Goal: Task Accomplishment & Management: Manage account settings

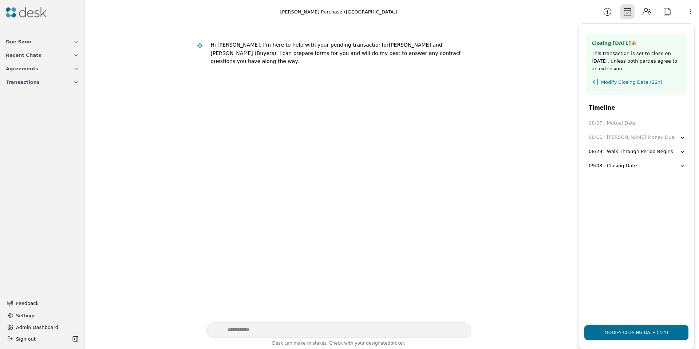
click at [605, 13] on button "Information" at bounding box center [607, 11] width 15 height 15
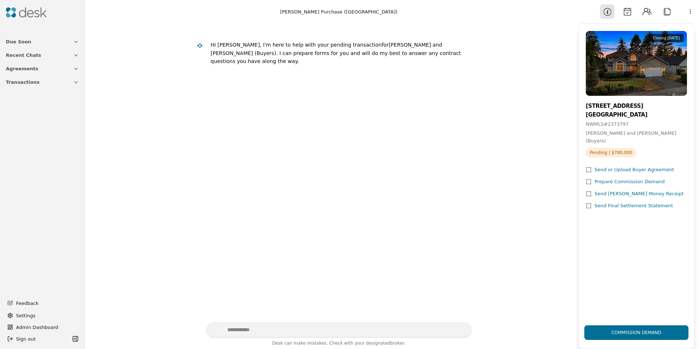
click at [630, 11] on button "Calendar" at bounding box center [627, 11] width 15 height 15
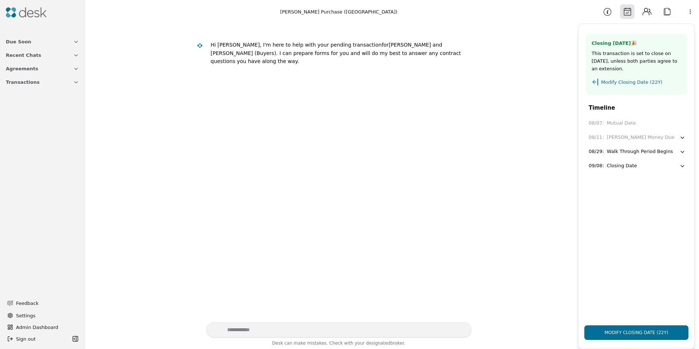
click at [624, 169] on div "Closing Date" at bounding box center [622, 166] width 30 height 8
click at [589, 152] on div "08/29 :" at bounding box center [595, 152] width 15 height 8
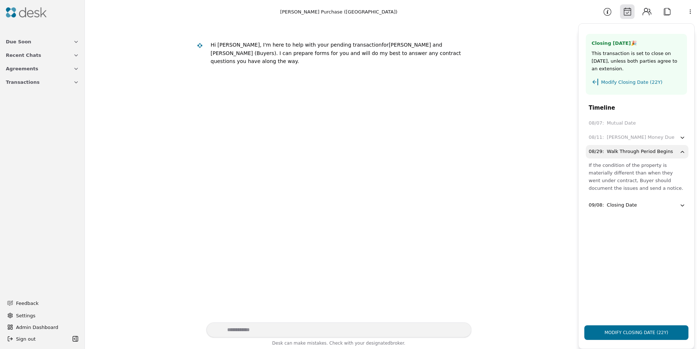
click at [694, 13] on html "Due Soon Recent Chats Agreements Transactions Feedback Settings Admin Dashboard…" at bounding box center [349, 174] width 699 height 349
click at [301, 84] on html "Due Soon Recent Chats Agreements Transactions Feedback Settings Admin Dashboard…" at bounding box center [349, 174] width 699 height 349
click at [49, 323] on span "Admin Dashboard" at bounding box center [46, 327] width 61 height 8
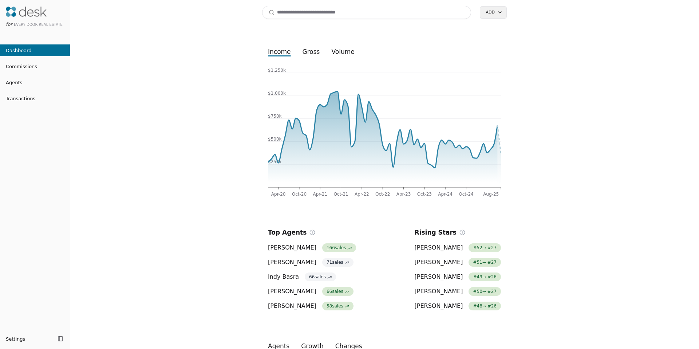
click at [314, 13] on input at bounding box center [366, 12] width 209 height 13
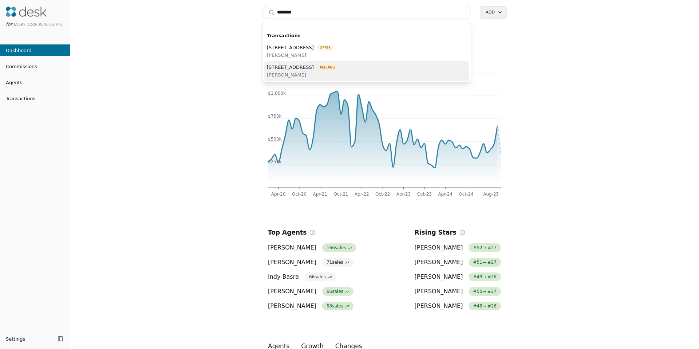
type input "********"
click at [311, 70] on span "1322 194th St SE Unit H5, Bothell, WA 98012" at bounding box center [290, 67] width 47 height 8
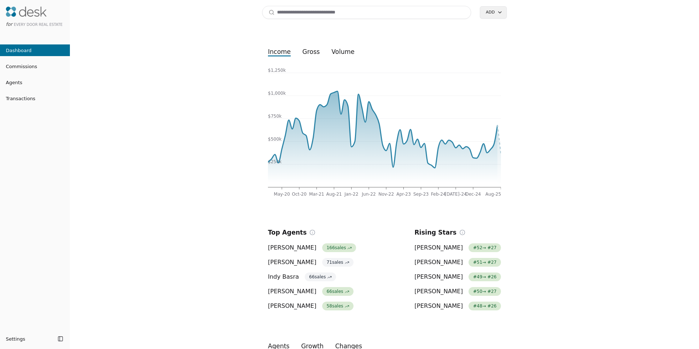
click at [294, 13] on input at bounding box center [366, 12] width 209 height 13
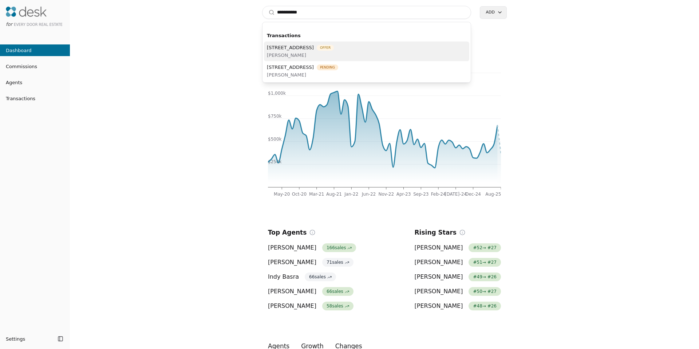
type input "**********"
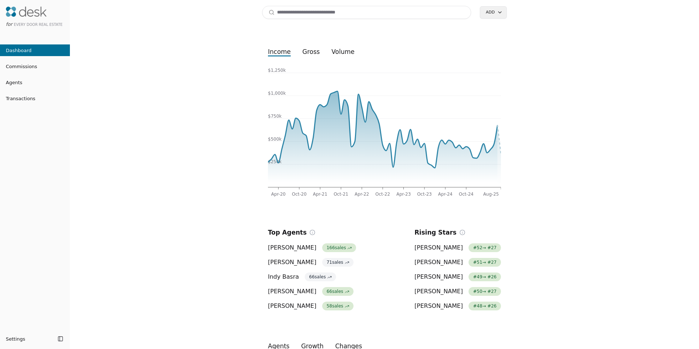
click at [332, 11] on input at bounding box center [366, 12] width 209 height 13
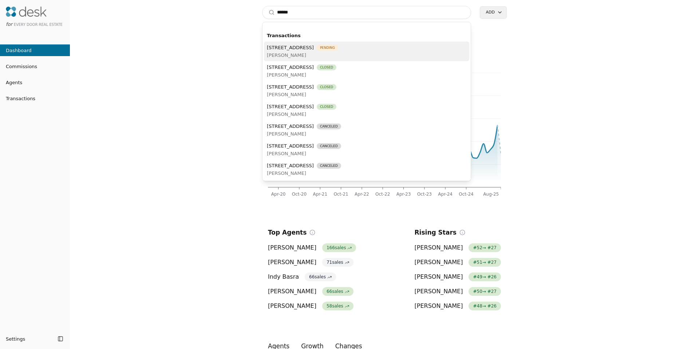
type input "*****"
click at [338, 56] on span "Ron Gates" at bounding box center [302, 55] width 71 height 8
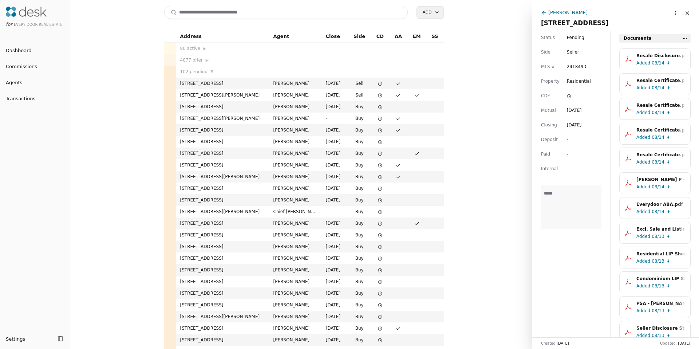
click at [570, 12] on div "Ron Gates" at bounding box center [567, 13] width 39 height 8
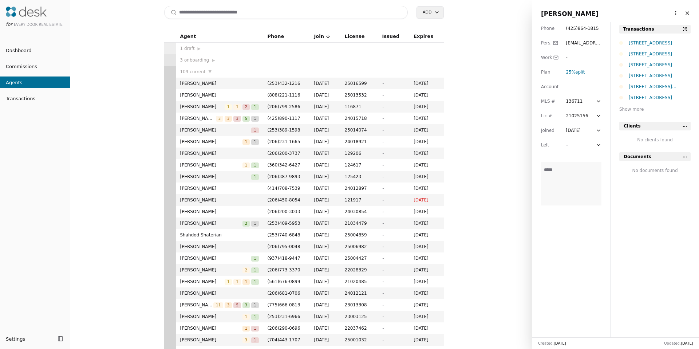
click at [674, 11] on html "for Every Door Real Estate Dashboard Commissions Agents Transactions Settings T…" at bounding box center [349, 174] width 699 height 349
click at [652, 42] on link "Navigate as Agent" at bounding box center [653, 40] width 44 height 8
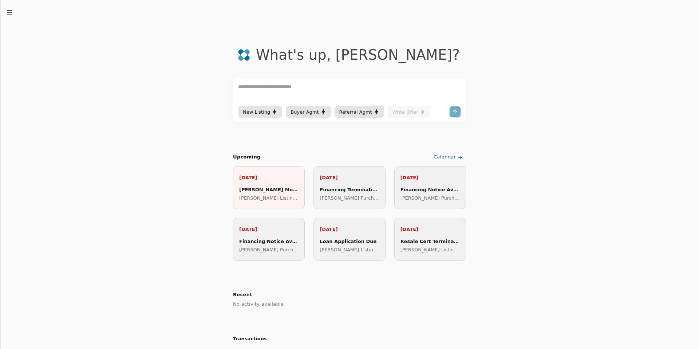
click at [10, 14] on line "button" at bounding box center [9, 14] width 5 height 0
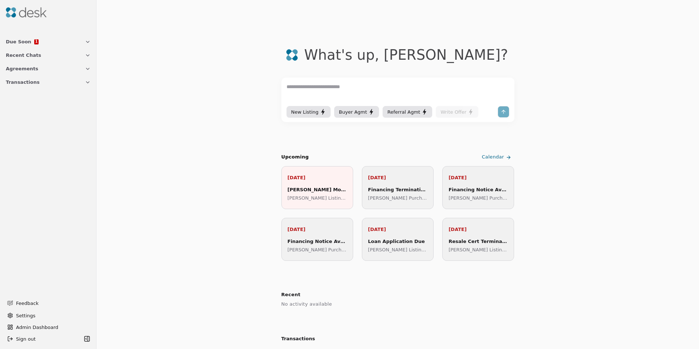
click at [25, 87] on button "Transactions" at bounding box center [48, 81] width 94 height 13
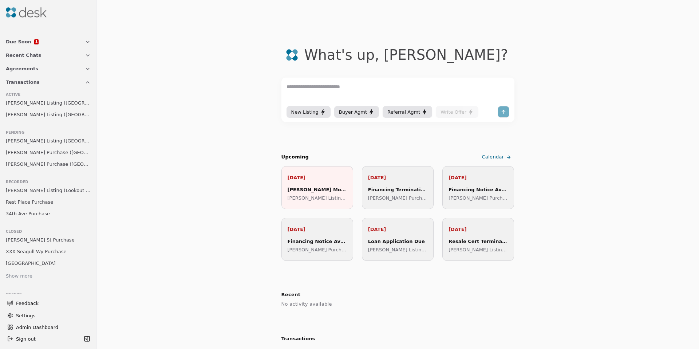
click at [29, 139] on span "[PERSON_NAME] Listing ([GEOGRAPHIC_DATA])" at bounding box center [48, 141] width 85 height 8
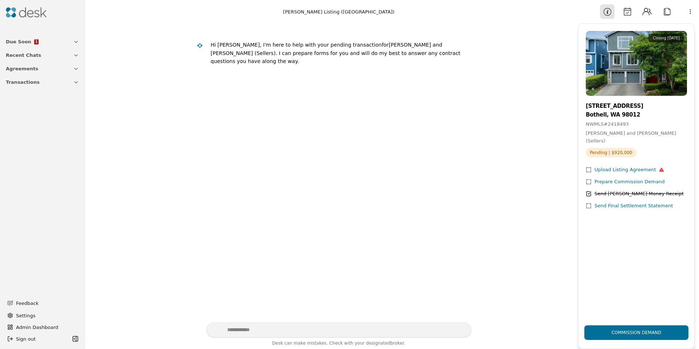
click at [626, 9] on button "Calendar" at bounding box center [627, 11] width 15 height 15
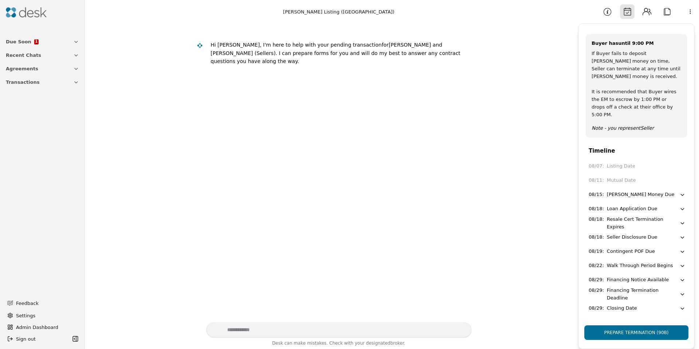
click at [607, 14] on button "Information" at bounding box center [607, 11] width 15 height 15
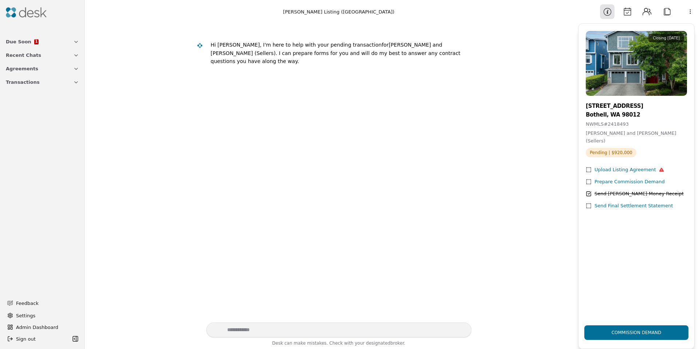
click at [627, 16] on button "Calendar" at bounding box center [627, 11] width 15 height 15
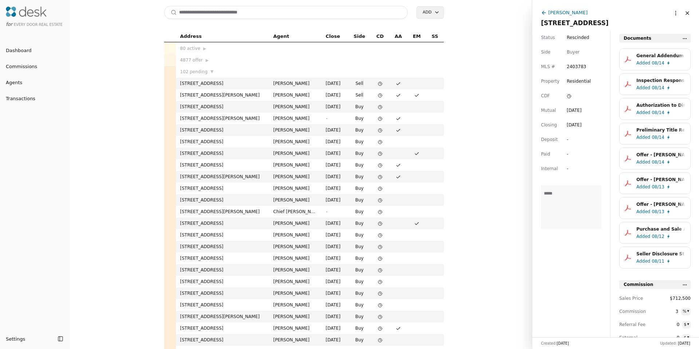
click at [562, 11] on div "Orion Brown" at bounding box center [567, 13] width 39 height 8
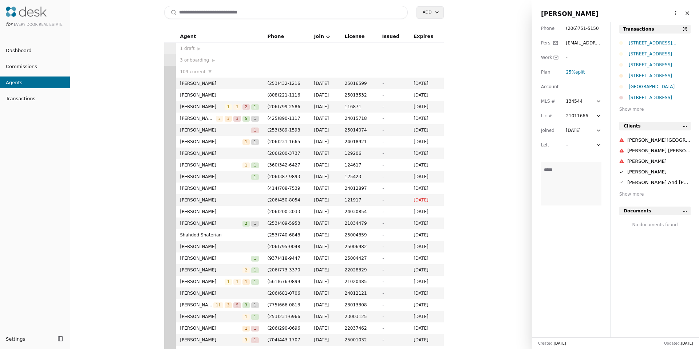
click at [671, 15] on html "for Every Door Real Estate Dashboard Commissions Agents Transactions Settings T…" at bounding box center [349, 174] width 699 height 349
click at [649, 38] on link "Navigate as Agent" at bounding box center [653, 40] width 44 height 8
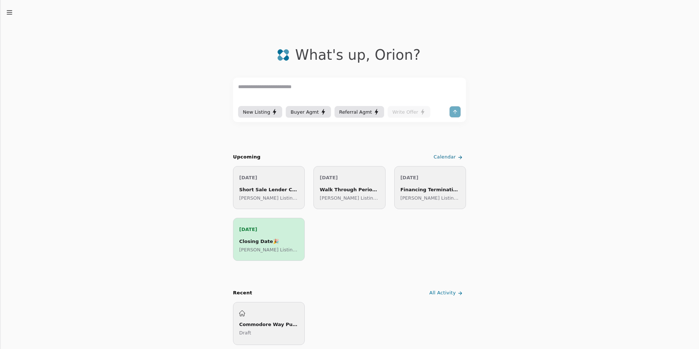
click at [11, 12] on icon "button" at bounding box center [9, 12] width 7 height 7
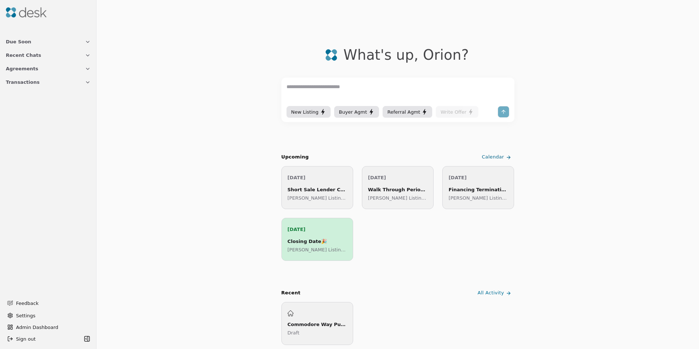
click at [24, 86] on span "Transactions" at bounding box center [23, 82] width 34 height 8
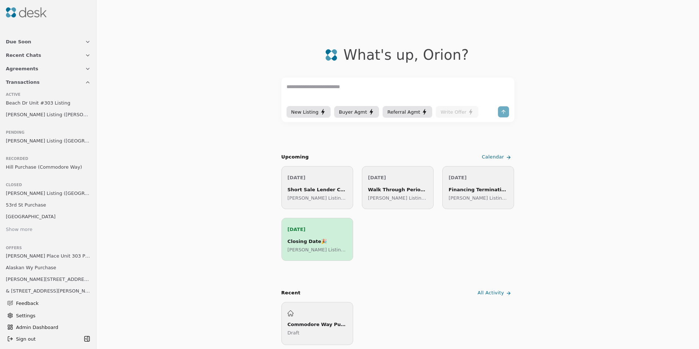
click at [31, 138] on span "[PERSON_NAME] Listing ([GEOGRAPHIC_DATA])" at bounding box center [48, 141] width 85 height 8
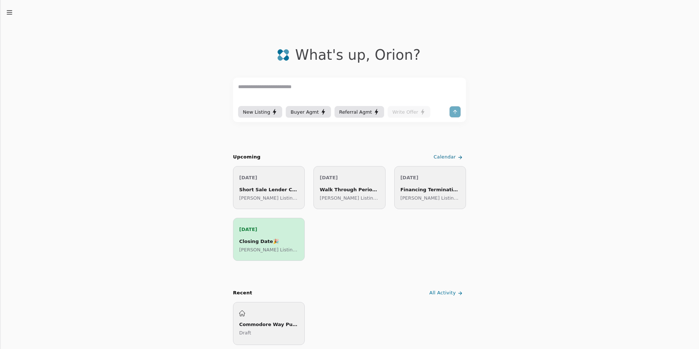
click at [6, 11] on icon "button" at bounding box center [9, 12] width 7 height 7
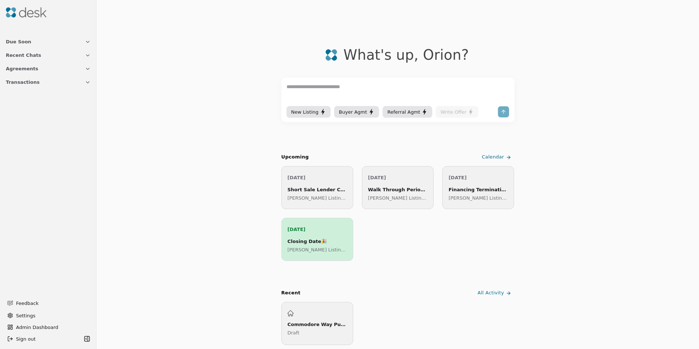
click at [21, 81] on span "Transactions" at bounding box center [23, 82] width 34 height 8
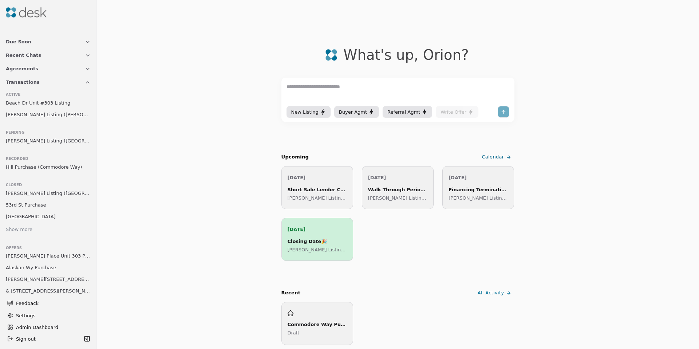
click at [32, 232] on link "Show more" at bounding box center [48, 230] width 91 height 10
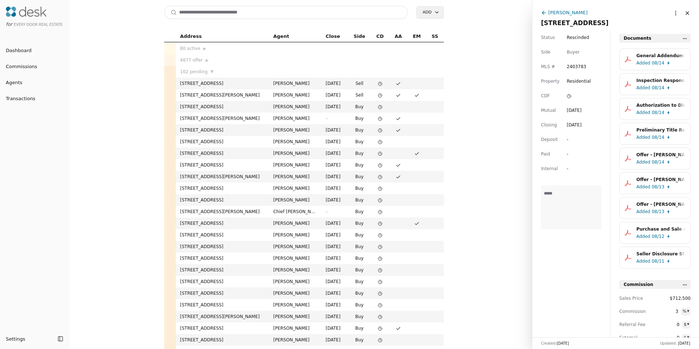
click at [671, 15] on html "for Every Door Real Estate Dashboard Commissions Agents Transactions Settings T…" at bounding box center [349, 174] width 699 height 349
click at [573, 41] on div "Status Rescinded Side Buyer MLS # 2403783 Property Residential CDF Mutual Aug 1…" at bounding box center [571, 184] width 78 height 306
click at [574, 39] on span "Rescinded" at bounding box center [578, 37] width 23 height 7
drag, startPoint x: 586, startPoint y: 60, endPoint x: 585, endPoint y: 23, distance: 36.8
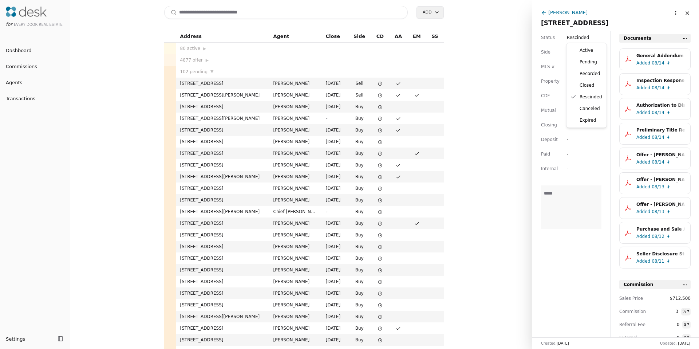
click at [585, 23] on html "for Every Door Real Estate Dashboard Commissions Agents Transactions Settings T…" at bounding box center [349, 174] width 699 height 349
click at [648, 55] on div "General Addendum - 1406 Harvard Avenue Unit 8, Seattle, WA 98122.pdf" at bounding box center [660, 55] width 49 height 7
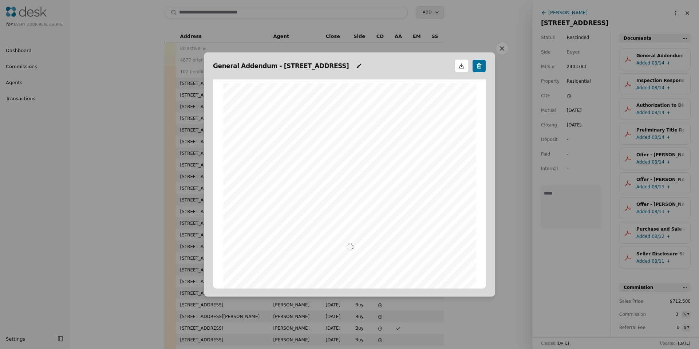
scroll to position [4, 0]
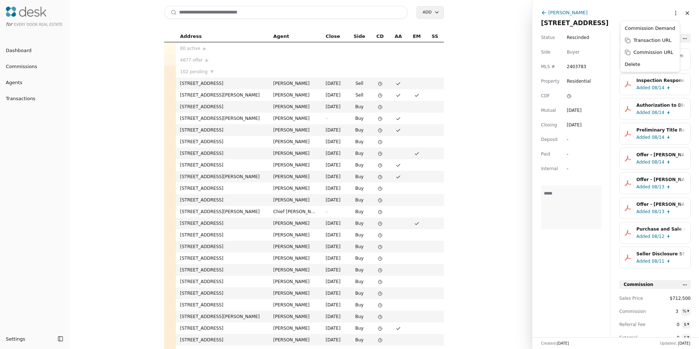
click at [666, 13] on html "for Every Door Real Estate Dashboard Commissions Agents Transactions Settings T…" at bounding box center [349, 174] width 699 height 349
click at [569, 11] on html "for Every Door Real Estate Dashboard Commissions Agents Transactions Settings T…" at bounding box center [349, 174] width 699 height 349
click at [569, 11] on div "Orion Brown" at bounding box center [567, 13] width 39 height 8
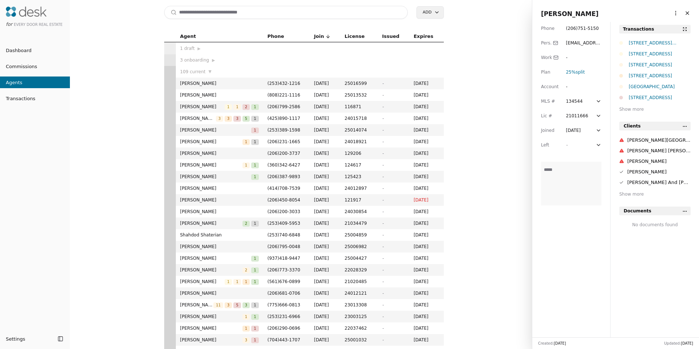
click at [669, 11] on html "for Every Door Real Estate Dashboard Commissions Agents Transactions Settings T…" at bounding box center [349, 174] width 699 height 349
click at [654, 38] on link "Navigate as Agent" at bounding box center [653, 40] width 44 height 8
click at [270, 9] on input at bounding box center [286, 12] width 244 height 13
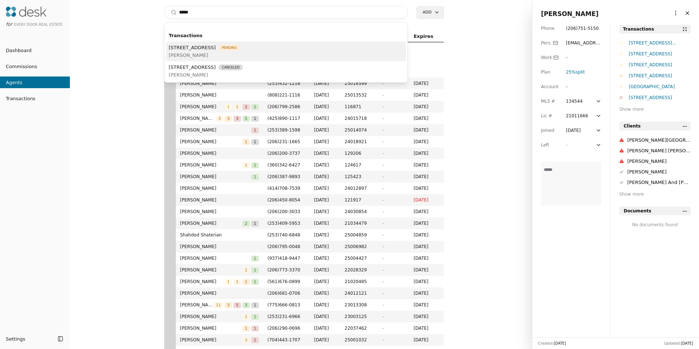
type input "*****"
click at [205, 46] on span "10564 SE View Place N, Port Orchard, WA 98367" at bounding box center [192, 48] width 47 height 8
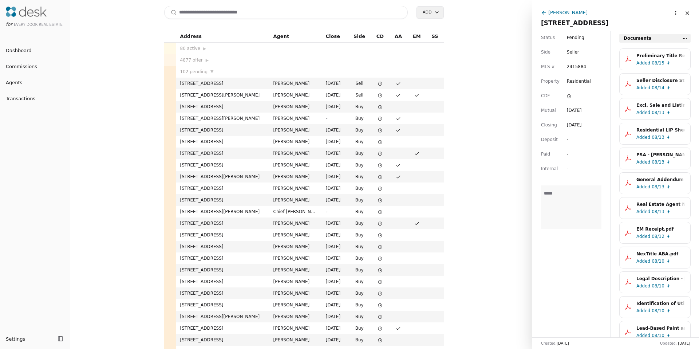
click at [559, 12] on div "Bree Brower" at bounding box center [567, 13] width 39 height 8
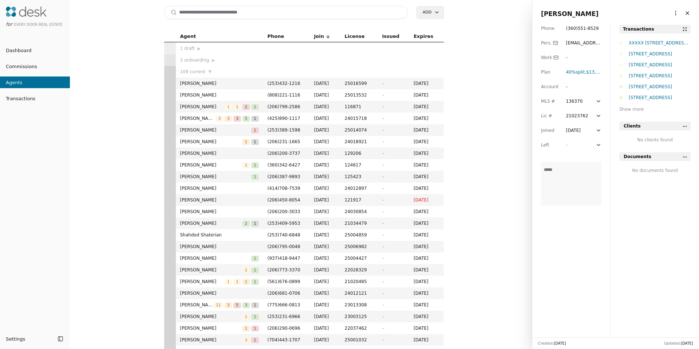
click at [669, 12] on html "for Every Door Real Estate Dashboard Commissions Agents Transactions Settings T…" at bounding box center [349, 174] width 699 height 349
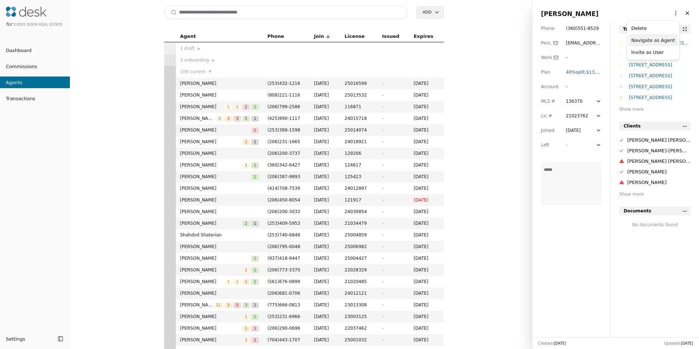
click at [654, 42] on link "Navigate as Agent" at bounding box center [653, 40] width 44 height 8
drag, startPoint x: 238, startPoint y: 13, endPoint x: 243, endPoint y: 12, distance: 5.2
click at [238, 13] on input at bounding box center [286, 12] width 244 height 13
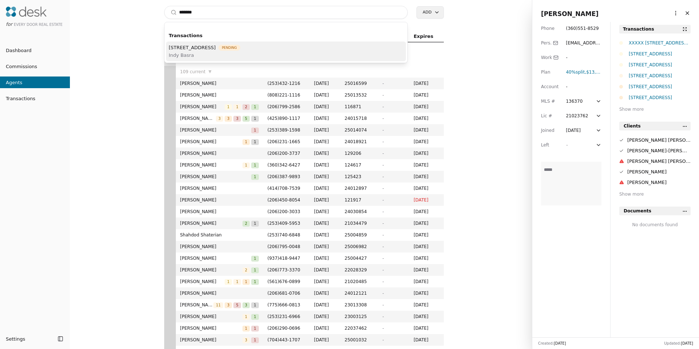
type input "*******"
click at [209, 47] on span "130 6th Avenue SW, Pacific, WA 98047" at bounding box center [192, 48] width 47 height 8
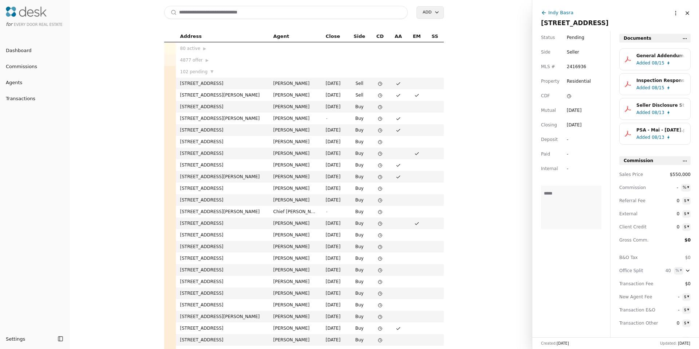
click at [562, 13] on div "Indy Basra" at bounding box center [560, 13] width 25 height 8
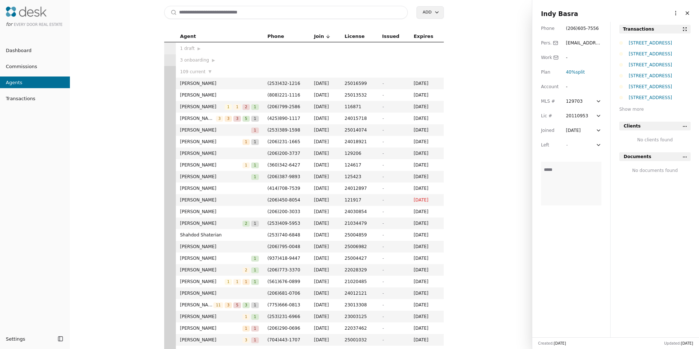
click at [670, 15] on html "for Every Door Real Estate Dashboard Commissions Agents Transactions Settings T…" at bounding box center [349, 174] width 699 height 349
click at [652, 41] on link "Navigate as Agent" at bounding box center [653, 40] width 44 height 8
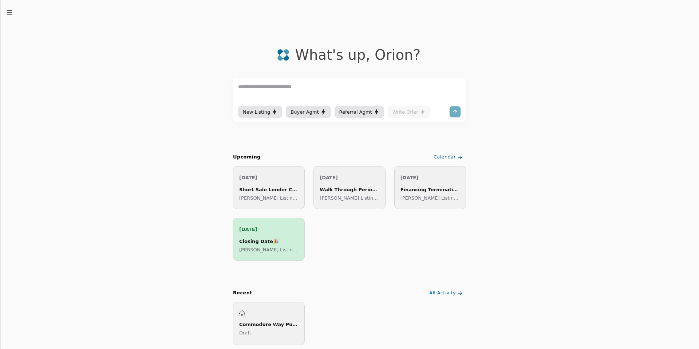
click at [315, 87] on textarea at bounding box center [349, 94] width 223 height 22
paste textarea "**********"
type textarea "**********"
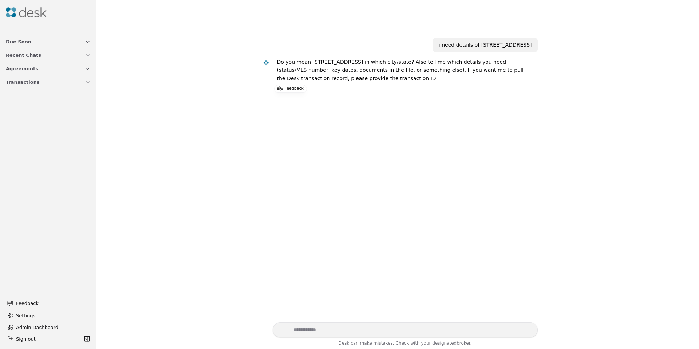
scroll to position [15, 0]
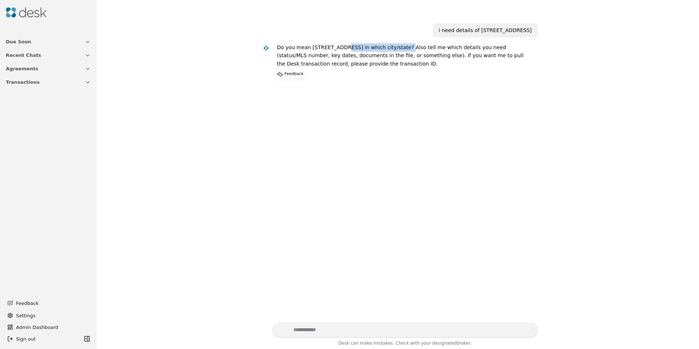
drag, startPoint x: 337, startPoint y: 48, endPoint x: 395, endPoint y: 49, distance: 57.9
click at [395, 49] on p "Do you mean 1406 Harvard Ave in which city/state? Also tell me which details yo…" at bounding box center [404, 55] width 255 height 25
click at [337, 328] on textarea "Write your prompt here" at bounding box center [405, 329] width 265 height 15
click at [381, 330] on textarea "**********" at bounding box center [405, 329] width 265 height 15
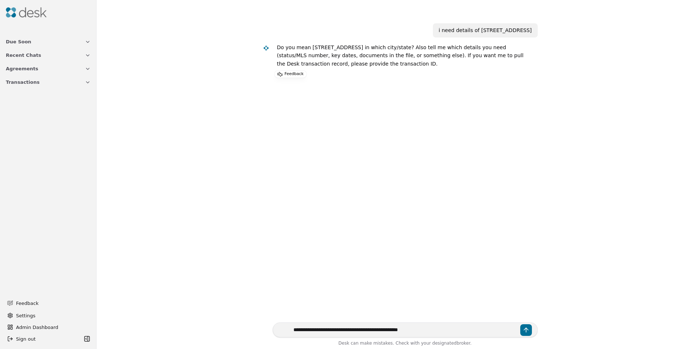
type textarea "**********"
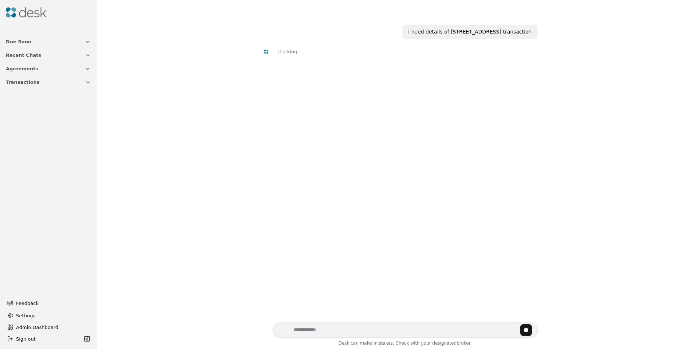
scroll to position [71, 0]
click at [36, 82] on button "Transactions" at bounding box center [48, 81] width 94 height 13
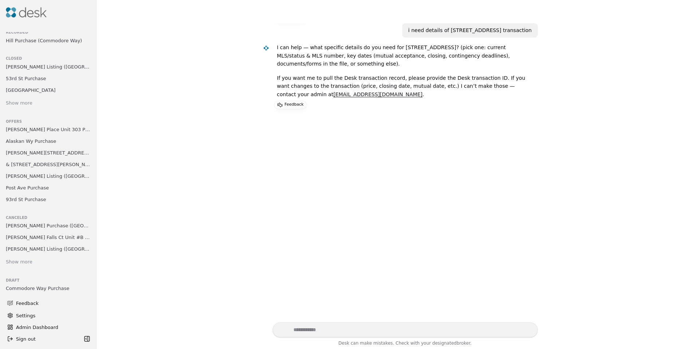
scroll to position [142, 0]
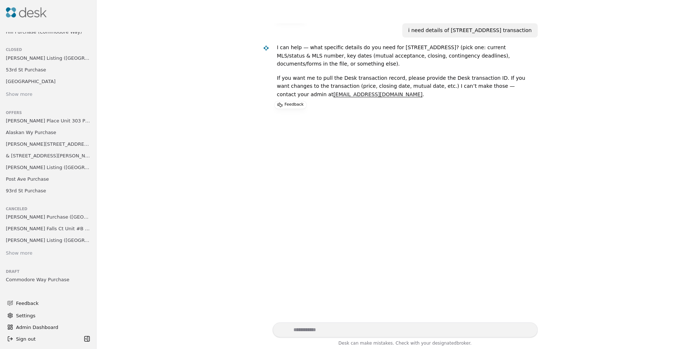
click at [65, 225] on span "Wallace Falls Ct Unit #B Purchase" at bounding box center [48, 229] width 85 height 8
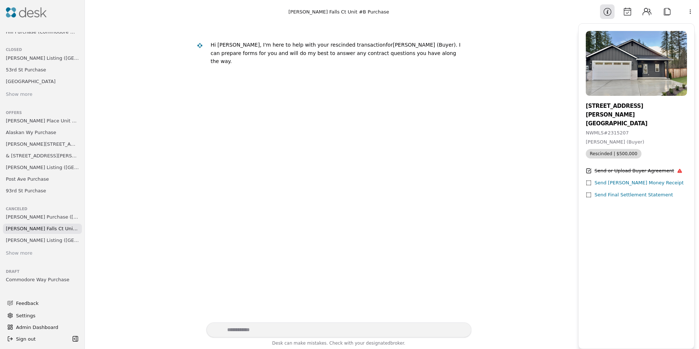
click at [21, 253] on div "Show more" at bounding box center [19, 253] width 27 height 8
click at [37, 218] on span "Pratt Purchase (Harvard Avenue Unit 8)" at bounding box center [42, 217] width 73 height 8
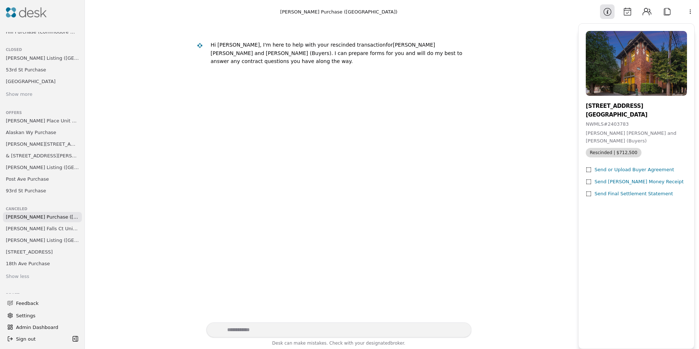
click at [624, 13] on button "Calendar" at bounding box center [627, 11] width 15 height 15
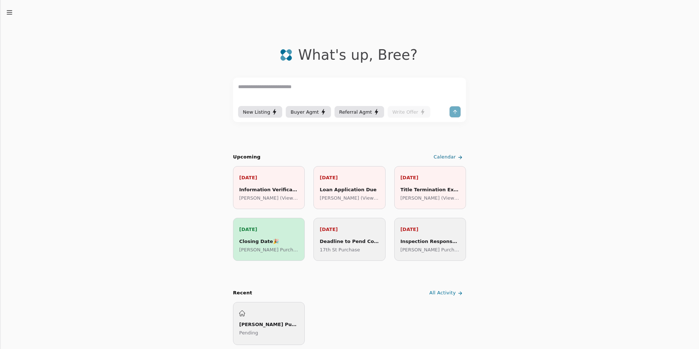
click at [11, 12] on line "button" at bounding box center [9, 12] width 5 height 0
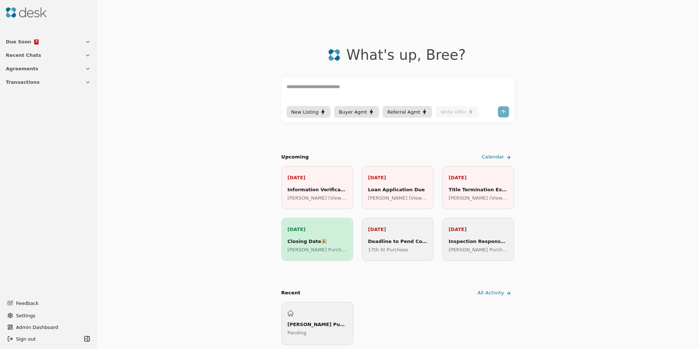
click at [28, 87] on button "Transactions" at bounding box center [48, 81] width 94 height 13
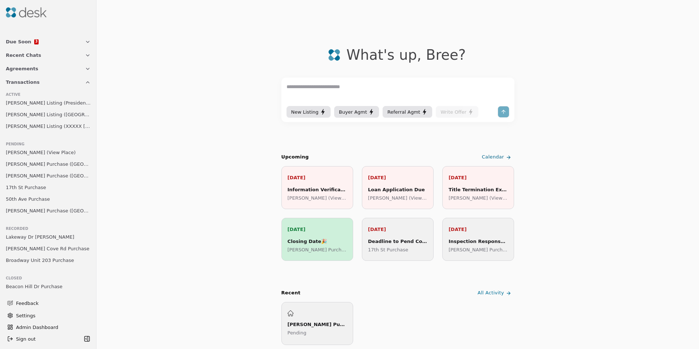
click at [49, 148] on span "James Listing (View Place)" at bounding box center [41, 152] width 70 height 8
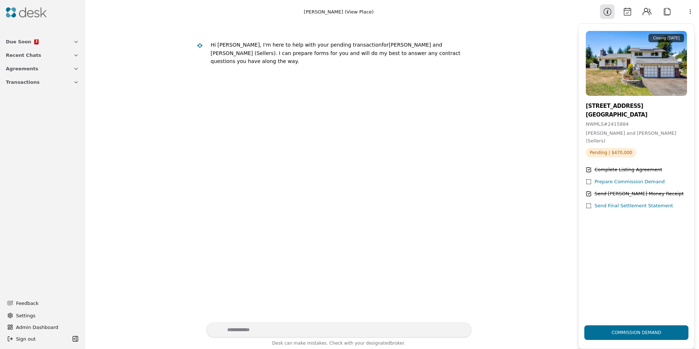
click at [626, 13] on button "Calendar" at bounding box center [627, 11] width 15 height 15
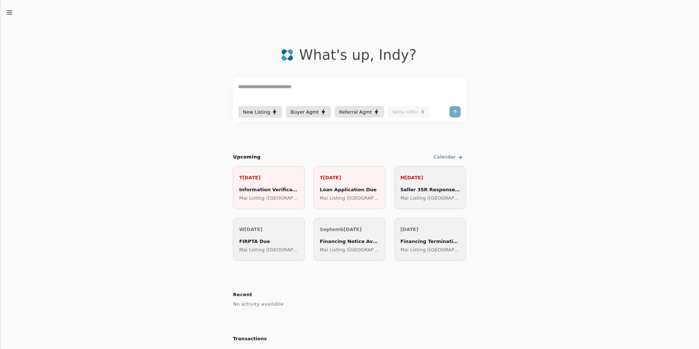
click at [11, 12] on line "button" at bounding box center [9, 12] width 5 height 0
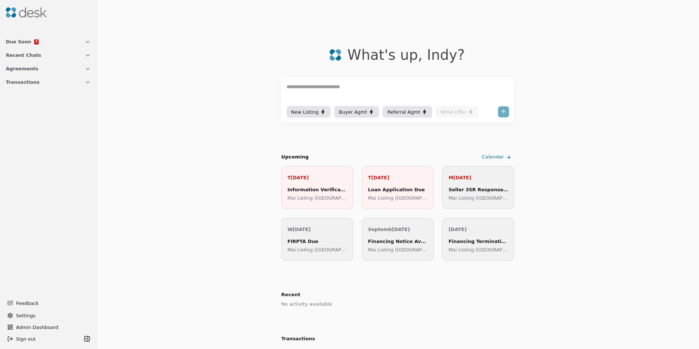
click at [17, 85] on span "Transactions" at bounding box center [23, 82] width 34 height 8
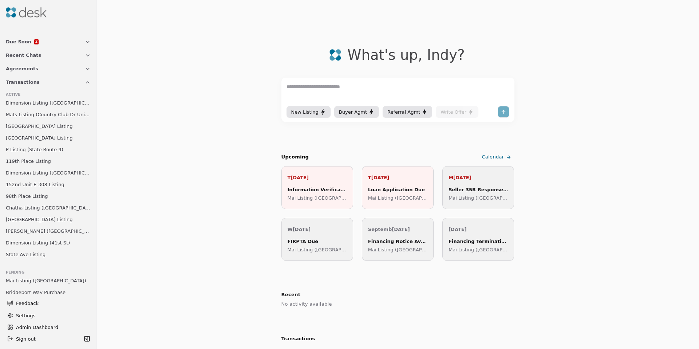
click at [14, 281] on span "Mai Listing ([GEOGRAPHIC_DATA])" at bounding box center [46, 281] width 80 height 8
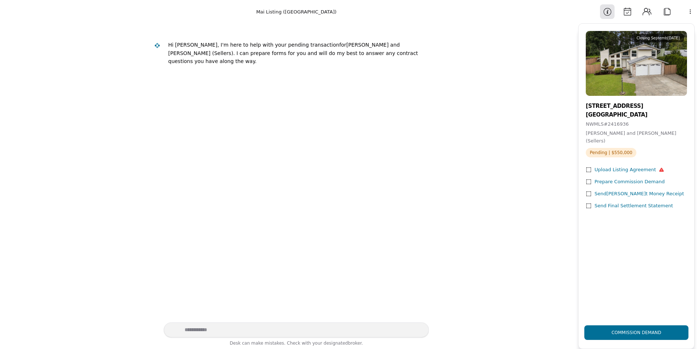
click at [625, 16] on button "Calendar" at bounding box center [627, 11] width 15 height 15
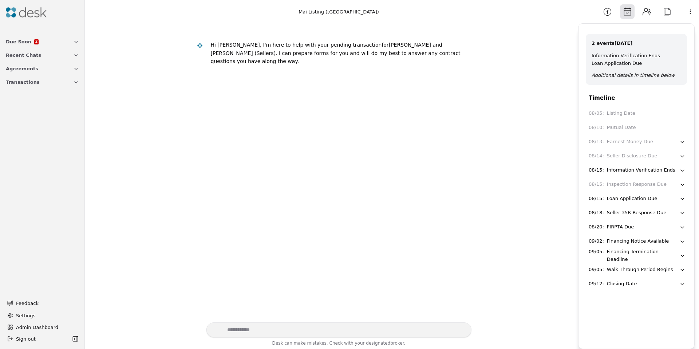
click at [606, 11] on button "Information" at bounding box center [607, 11] width 15 height 15
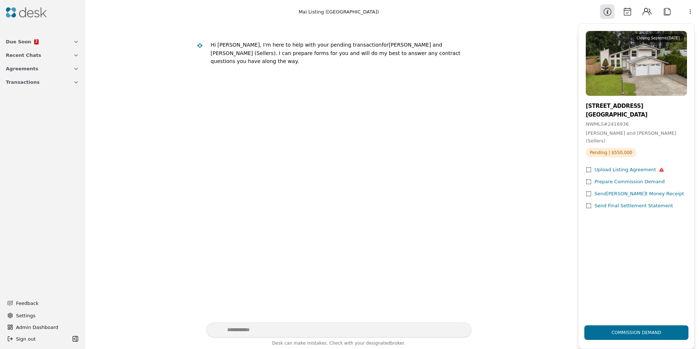
click at [617, 11] on div "Information Calendar Contacts Attach" at bounding box center [637, 11] width 74 height 15
click at [624, 11] on button "Calendar" at bounding box center [627, 11] width 15 height 15
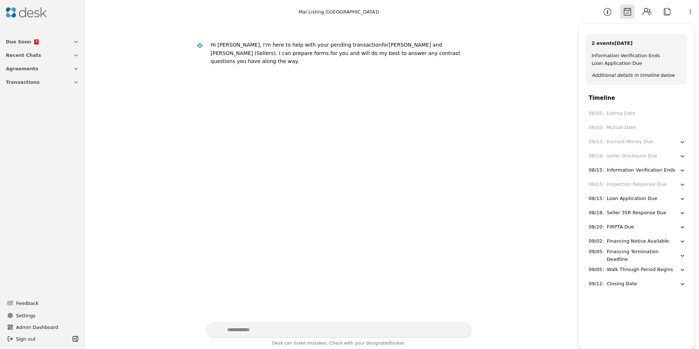
click at [666, 11] on button "Attach" at bounding box center [666, 11] width 15 height 15
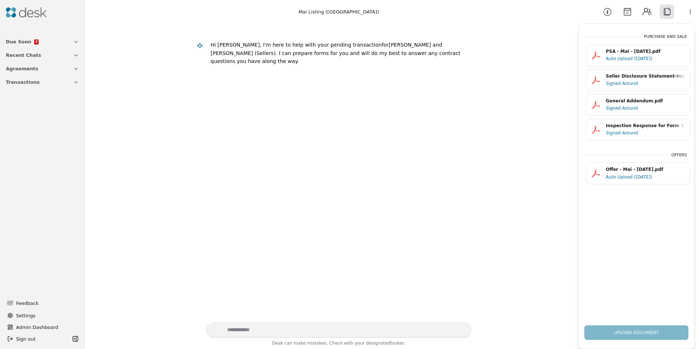
click at [632, 60] on div "Auto Upload ([DATE])" at bounding box center [644, 58] width 79 height 7
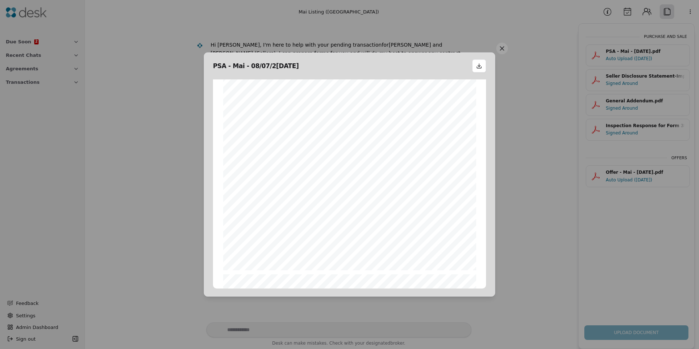
scroll to position [3679, 0]
click at [505, 47] on button at bounding box center [502, 49] width 12 height 12
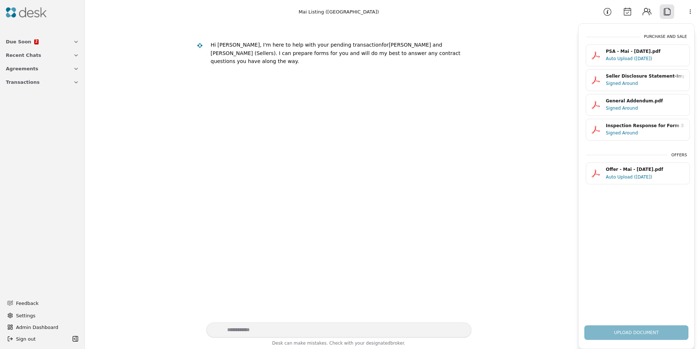
click at [626, 8] on button "Calendar" at bounding box center [627, 11] width 15 height 15
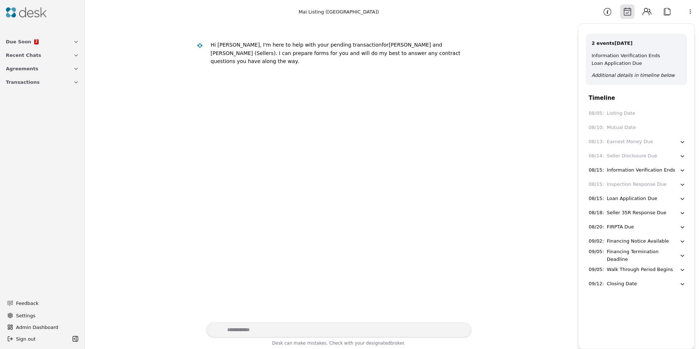
click at [633, 154] on div "Seller Disclosure Due" at bounding box center [632, 156] width 51 height 8
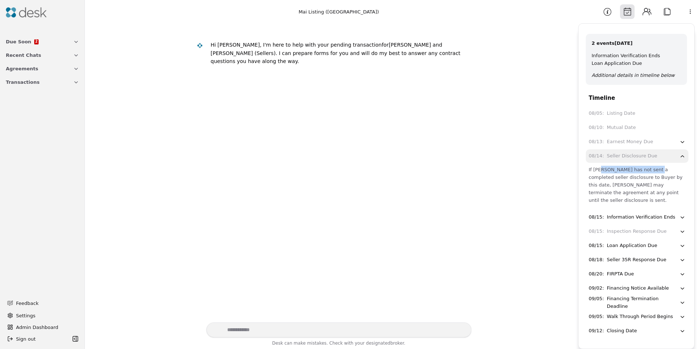
drag, startPoint x: 599, startPoint y: 172, endPoint x: 646, endPoint y: 181, distance: 47.3
click at [652, 172] on div "If Seller has not sent a completed seller disclosure to Buyer by this date, Buy…" at bounding box center [636, 185] width 97 height 38
drag, startPoint x: 645, startPoint y: 180, endPoint x: 603, endPoint y: 179, distance: 41.9
click at [603, 179] on div "If Seller has not sent a completed seller disclosure to Buyer by this date, Buy…" at bounding box center [636, 185] width 97 height 38
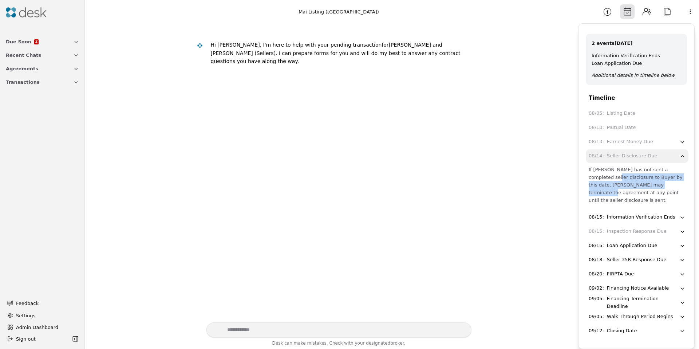
drag, startPoint x: 594, startPoint y: 178, endPoint x: 651, endPoint y: 183, distance: 57.0
click at [651, 183] on div "If Seller has not sent a completed seller disclosure to Buyer by this date, Buy…" at bounding box center [636, 185] width 97 height 38
drag, startPoint x: 650, startPoint y: 183, endPoint x: 640, endPoint y: 185, distance: 10.9
click at [650, 183] on div "If Seller has not sent a completed seller disclosure to Buyer by this date, Buy…" at bounding box center [636, 185] width 97 height 38
click at [662, 13] on button "Attach" at bounding box center [666, 11] width 15 height 15
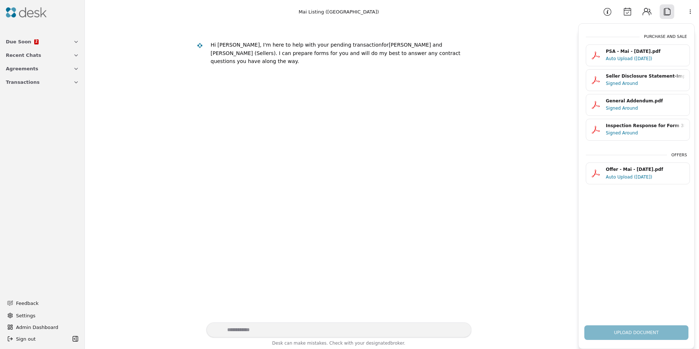
click at [613, 81] on div "Signed Around" at bounding box center [644, 83] width 79 height 7
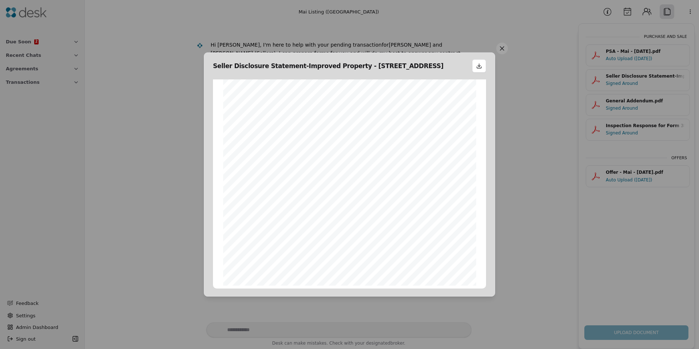
scroll to position [1779, 0]
drag, startPoint x: 499, startPoint y: 45, endPoint x: 497, endPoint y: 31, distance: 14.3
click at [499, 45] on button at bounding box center [502, 49] width 12 height 12
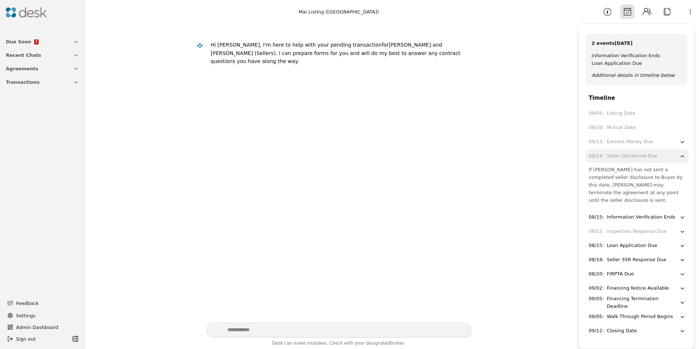
click at [266, 57] on div "Hi Indy, I'm here to help with your pending transaction for Kevin Mai and Stacy…" at bounding box center [331, 54] width 279 height 33
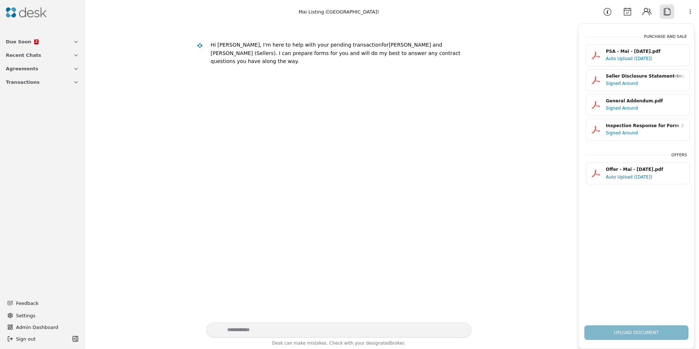
click at [44, 323] on span "Admin Dashboard" at bounding box center [46, 327] width 61 height 8
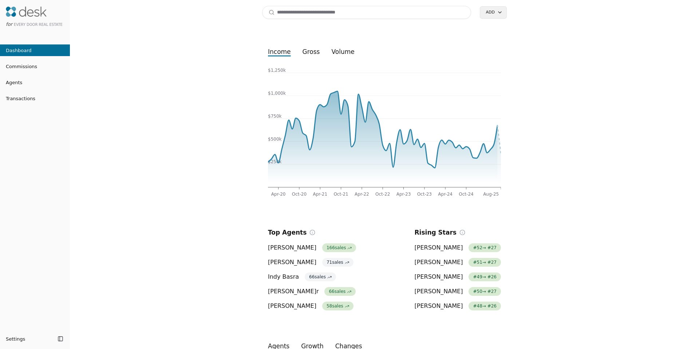
click at [314, 17] on input at bounding box center [366, 12] width 209 height 13
click at [314, 16] on input at bounding box center [366, 12] width 209 height 13
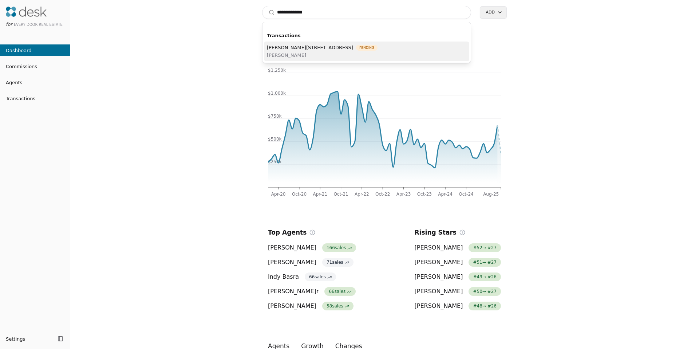
type input "**********"
click at [308, 51] on span "[PERSON_NAME]" at bounding box center [322, 55] width 111 height 8
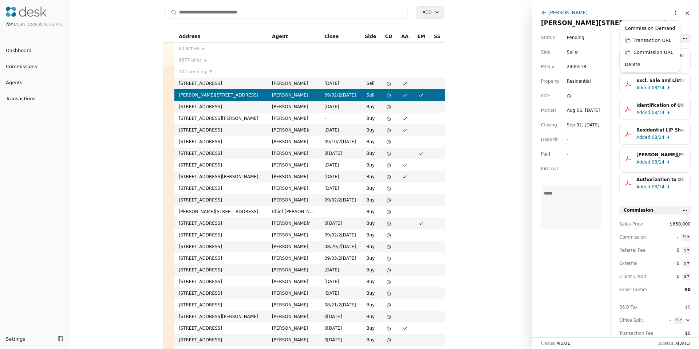
click at [667, 14] on html "for Every Door Real Estate Dashboard Commissions Agents Transactions Settings T…" at bounding box center [349, 174] width 699 height 349
click at [550, 15] on html "for Every Door Real Estate Dashboard Commissions Agents Transactions Settings T…" at bounding box center [349, 174] width 699 height 349
click at [552, 13] on div "[PERSON_NAME]" at bounding box center [567, 13] width 39 height 8
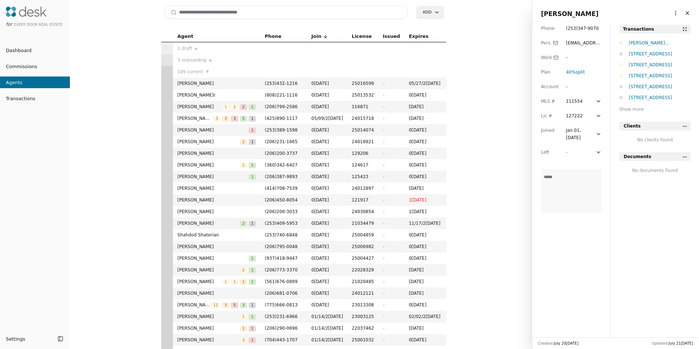
click at [667, 15] on html "for Every Door Real Estate Dashboard Commissions Agents Transactions Settings T…" at bounding box center [349, 174] width 699 height 349
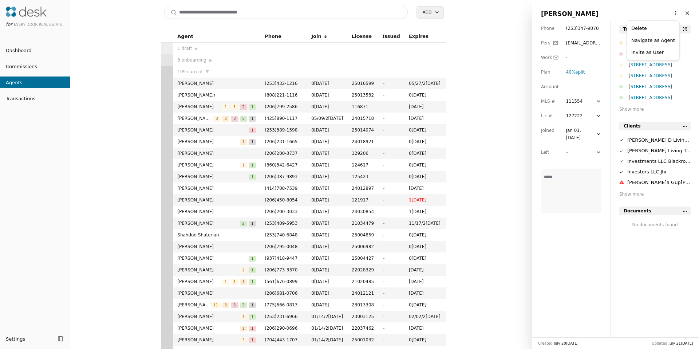
click at [655, 40] on link "Navigate as Agent" at bounding box center [653, 40] width 44 height 8
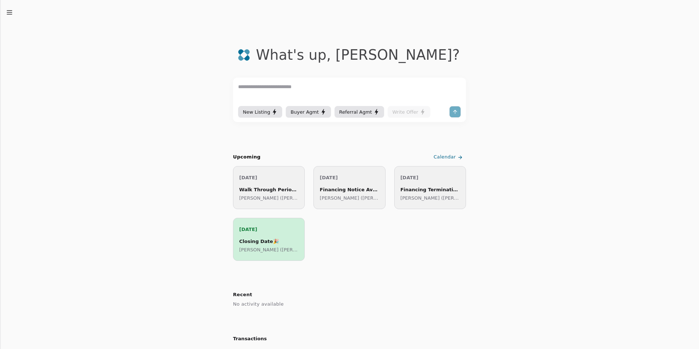
click at [11, 13] on icon "button" at bounding box center [9, 12] width 7 height 7
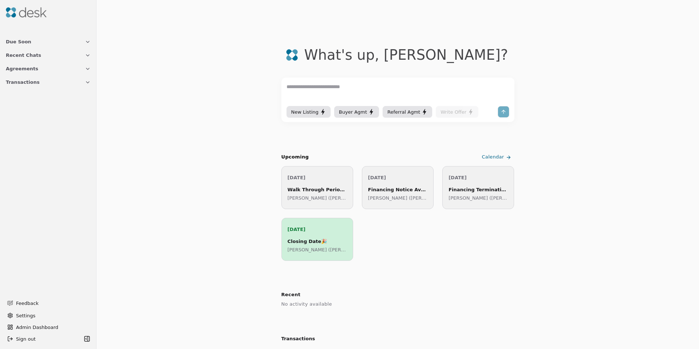
click at [25, 85] on span "Transactions" at bounding box center [23, 82] width 34 height 8
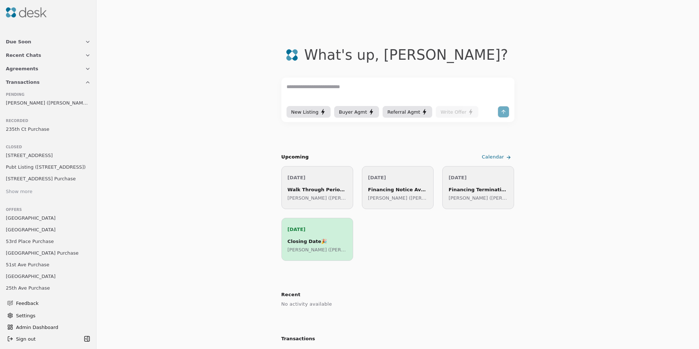
click at [46, 101] on span "[PERSON_NAME] ([PERSON_NAME][GEOGRAPHIC_DATA])" at bounding box center [48, 103] width 85 height 8
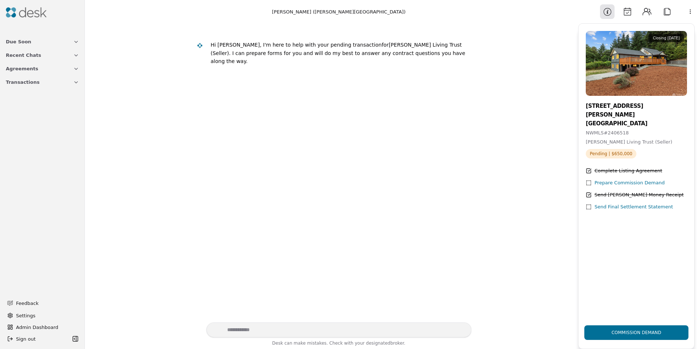
drag, startPoint x: 630, startPoint y: 12, endPoint x: 618, endPoint y: 16, distance: 12.7
click at [630, 12] on button "Calendar" at bounding box center [627, 11] width 15 height 15
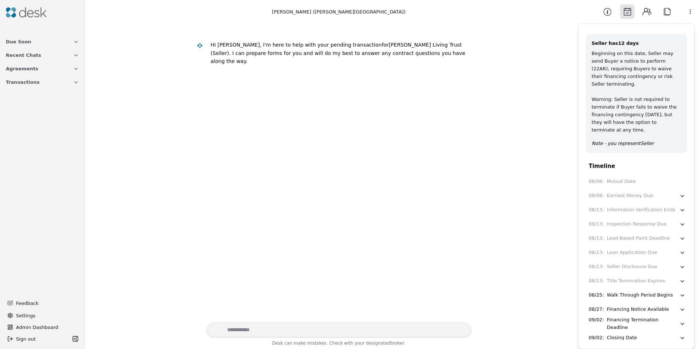
click at [662, 14] on button "Attach" at bounding box center [666, 11] width 15 height 15
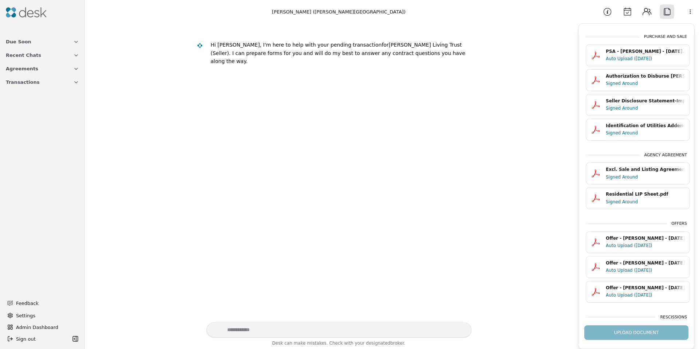
click at [624, 52] on div "PSA - [PERSON_NAME] - [DATE].pdf" at bounding box center [644, 51] width 79 height 7
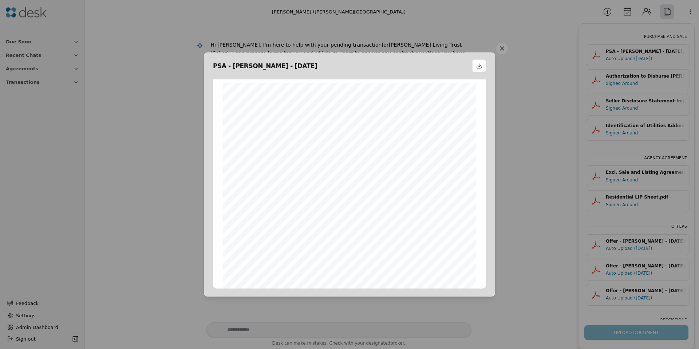
scroll to position [4, 0]
click at [506, 47] on button at bounding box center [502, 49] width 12 height 12
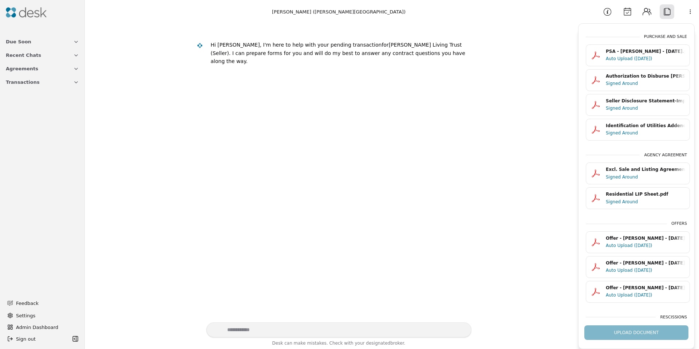
click at [604, 12] on button "Information" at bounding box center [607, 11] width 15 height 15
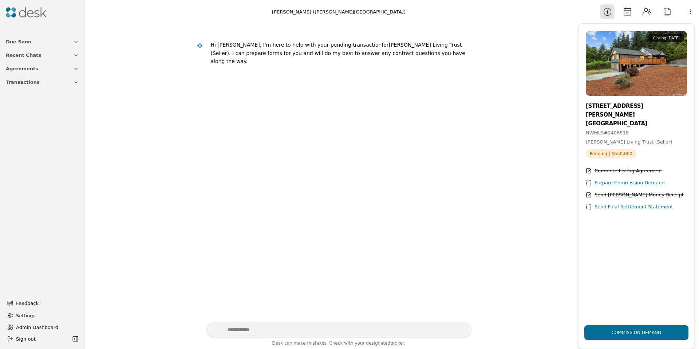
click at [627, 11] on button "Calendar" at bounding box center [627, 11] width 15 height 15
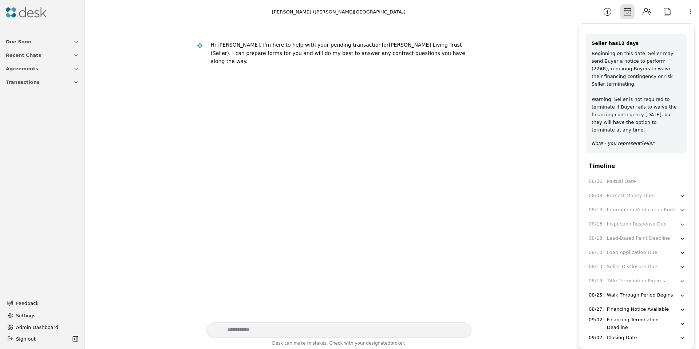
click at [663, 16] on button "Attach" at bounding box center [666, 11] width 15 height 15
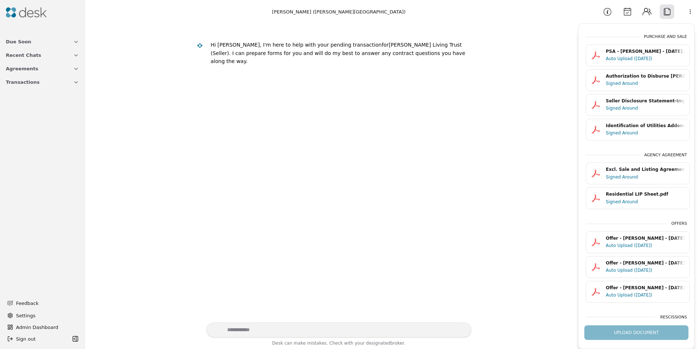
click at [631, 56] on div "Auto Upload ([DATE])" at bounding box center [644, 58] width 79 height 7
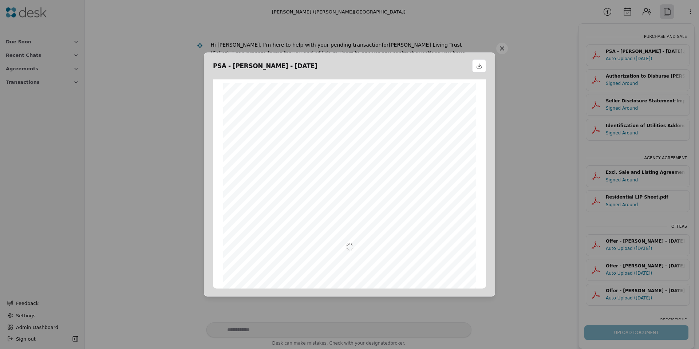
scroll to position [4, 0]
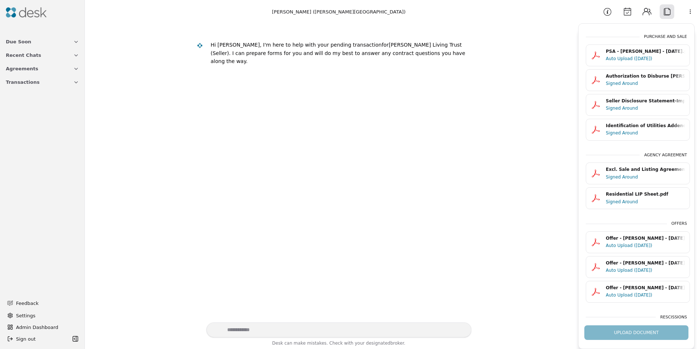
click at [612, 84] on div "Signed Around" at bounding box center [644, 83] width 79 height 7
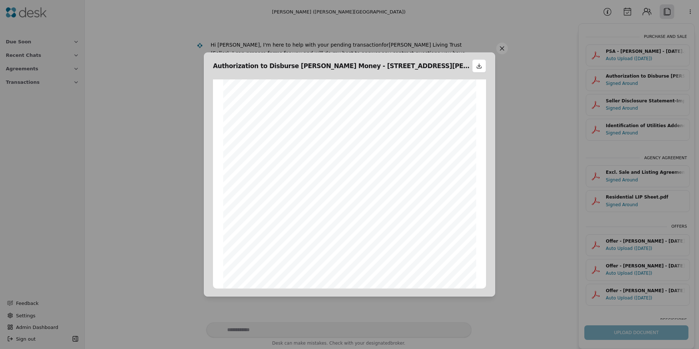
click at [500, 47] on button at bounding box center [502, 49] width 12 height 12
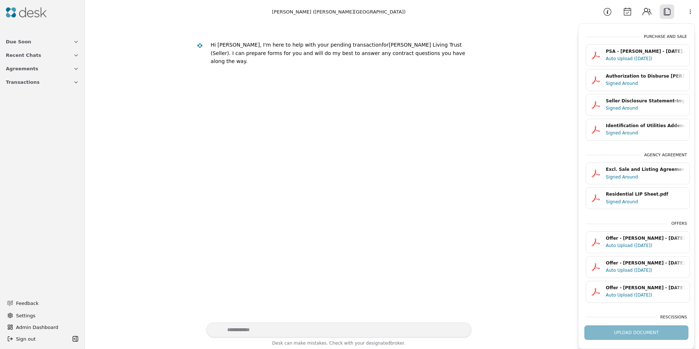
click at [618, 108] on div "Signed Around" at bounding box center [644, 107] width 79 height 7
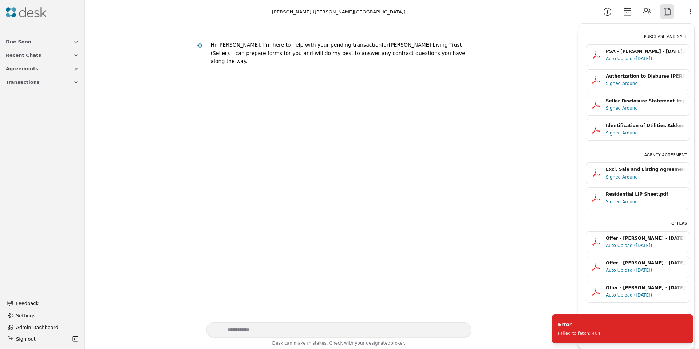
click at [619, 102] on div "Seller Disclosure Statement-Improved Property.pdf" at bounding box center [644, 101] width 79 height 7
click at [619, 135] on div "Signed Around" at bounding box center [644, 132] width 79 height 7
click at [619, 177] on div "Signed Around" at bounding box center [644, 176] width 79 height 7
click at [622, 201] on div "Signed Around" at bounding box center [644, 201] width 79 height 7
click at [604, 221] on h3 "Offers" at bounding box center [635, 224] width 101 height 6
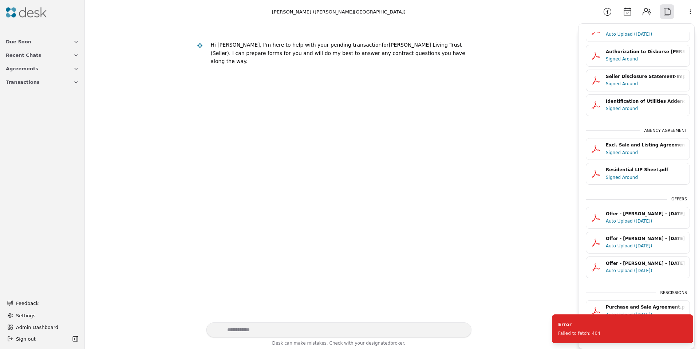
scroll to position [32, 0]
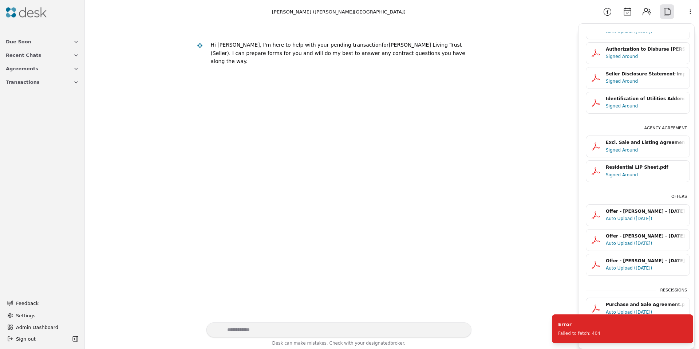
click at [627, 308] on div "Auto Upload ([DATE])" at bounding box center [644, 311] width 79 height 7
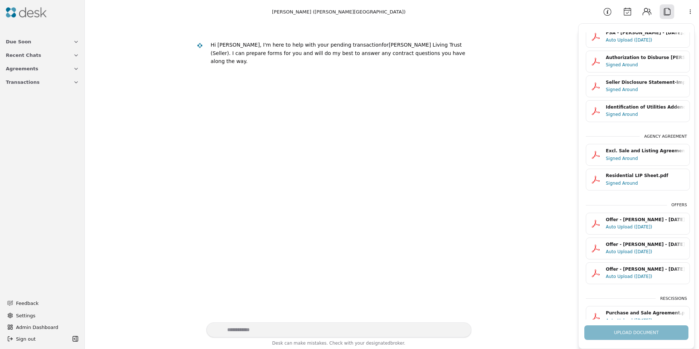
scroll to position [0, 0]
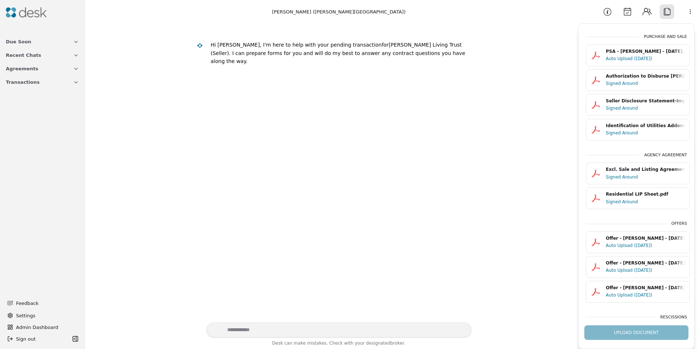
click at [625, 57] on div "Auto Upload ([DATE])" at bounding box center [644, 58] width 79 height 7
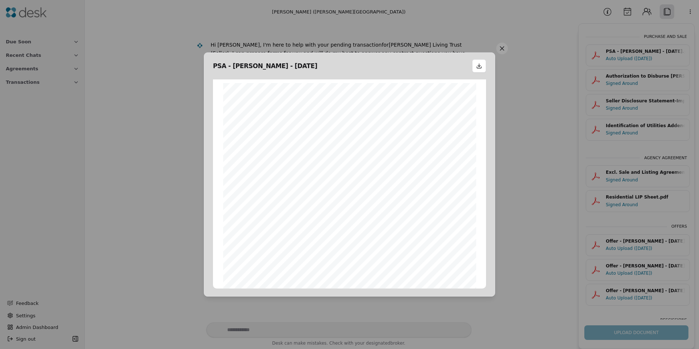
scroll to position [4, 0]
click at [500, 51] on button at bounding box center [502, 49] width 12 height 12
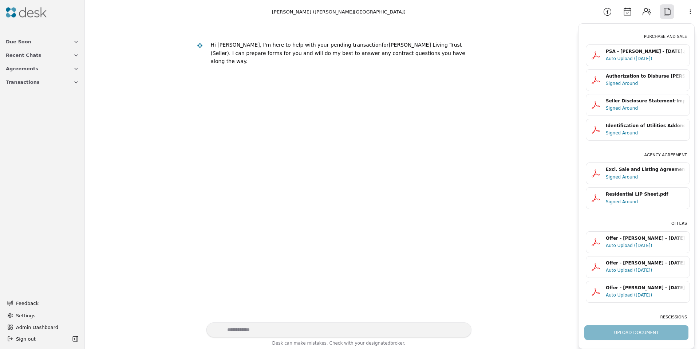
click at [616, 82] on div "Signed Around" at bounding box center [644, 83] width 79 height 7
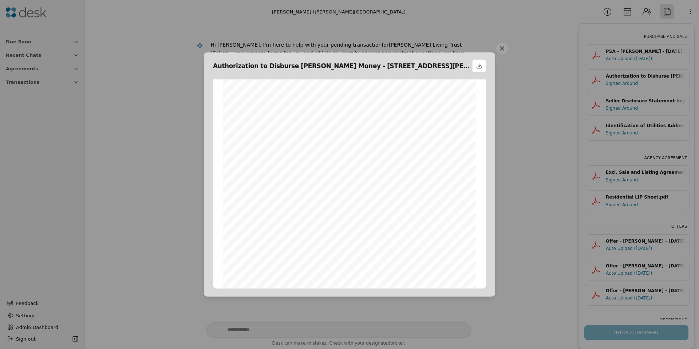
click at [499, 45] on button at bounding box center [502, 49] width 12 height 12
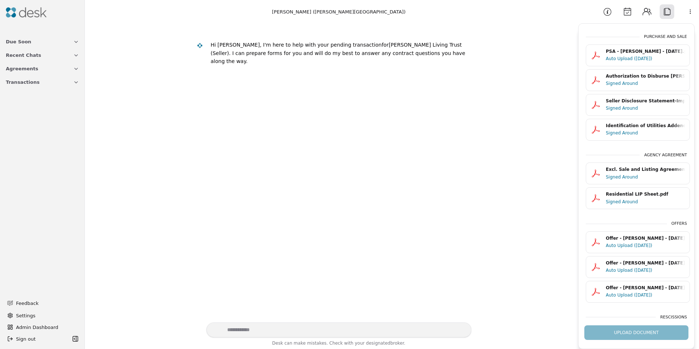
click at [26, 79] on span "Transactions" at bounding box center [23, 82] width 34 height 8
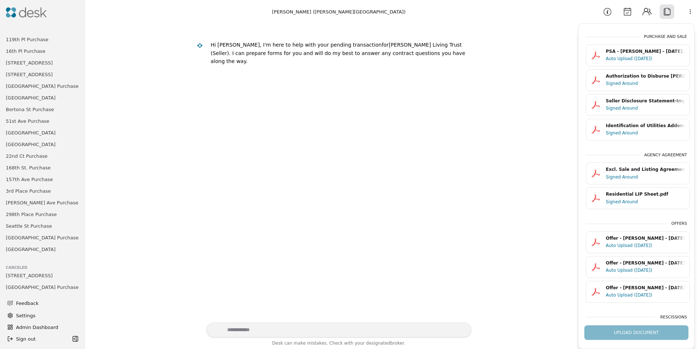
scroll to position [652, 0]
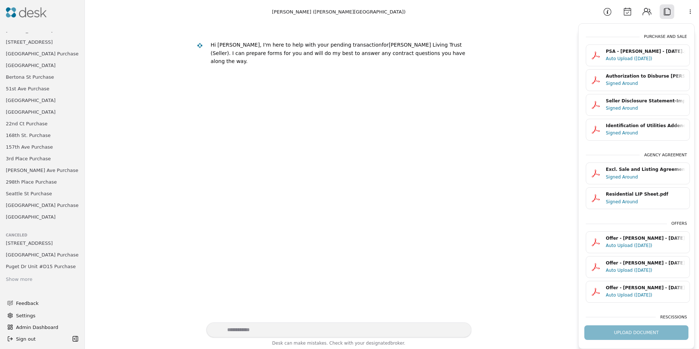
click at [20, 275] on div "Show more" at bounding box center [19, 279] width 27 height 8
click at [25, 275] on div "Show more" at bounding box center [19, 279] width 27 height 8
click at [24, 275] on div "Show more" at bounding box center [19, 279] width 27 height 8
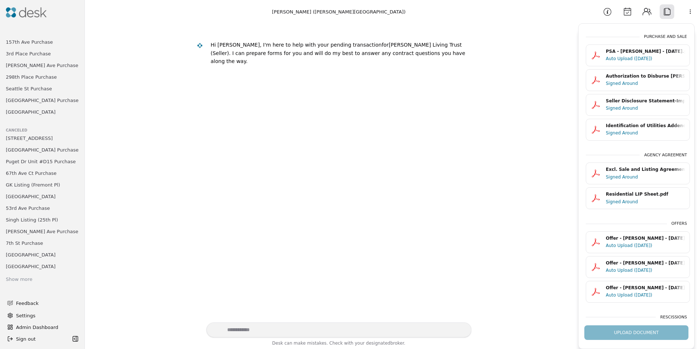
scroll to position [757, 0]
click at [12, 275] on div "Show more" at bounding box center [19, 279] width 27 height 8
click at [28, 275] on div "Show more" at bounding box center [19, 279] width 27 height 8
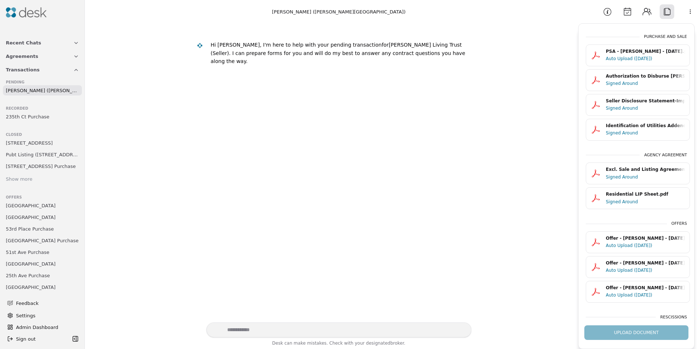
scroll to position [9, 0]
